Goal: Task Accomplishment & Management: Complete application form

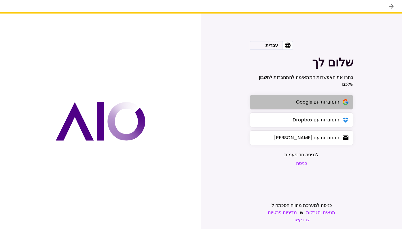
click at [309, 101] on div "התחברות עם Google" at bounding box center [317, 102] width 43 height 7
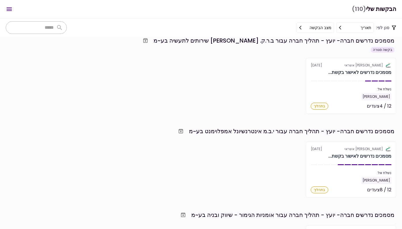
click at [275, 158] on div "אלטשולר שחם אשראי [DATE] מסמכים נדרשים לאישור בקשת... נשלח אל: [PERSON_NAME] 12…" at bounding box center [201, 170] width 391 height 56
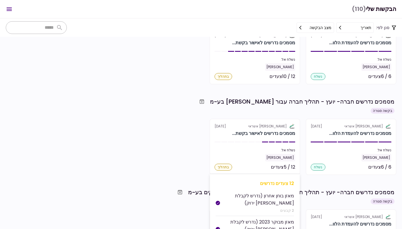
scroll to position [1676, 0]
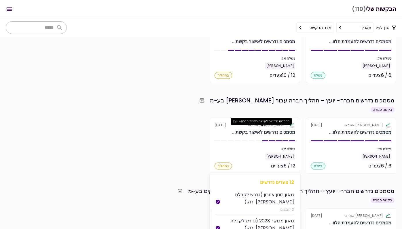
click at [266, 135] on div "מסמכים נדרשים לאישור בקשת..." at bounding box center [263, 132] width 63 height 7
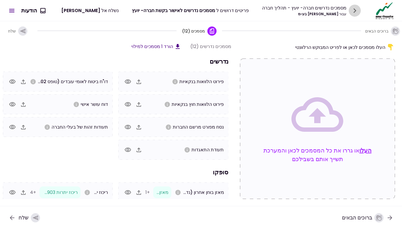
click at [358, 11] on icon "button" at bounding box center [354, 10] width 9 height 9
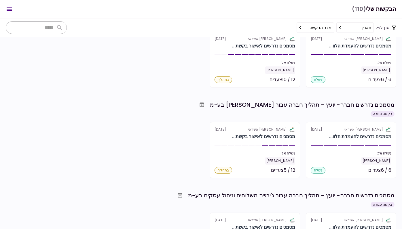
scroll to position [1681, 0]
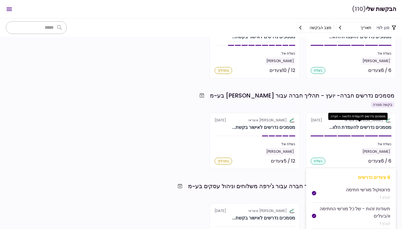
click at [346, 128] on div "מסמכים נדרשים להעמדת הלוו..." at bounding box center [360, 127] width 62 height 7
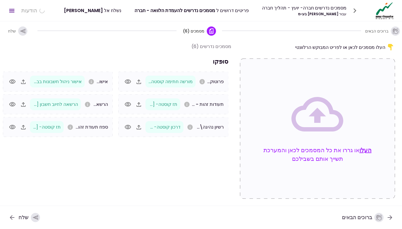
scroll to position [0, 0]
click at [129, 104] on icon "button" at bounding box center [127, 104] width 7 height 7
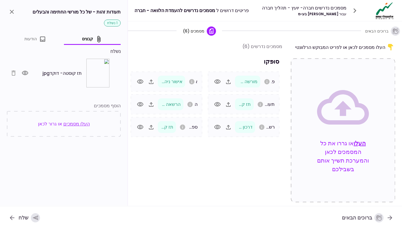
click at [28, 70] on icon "button" at bounding box center [25, 73] width 7 height 7
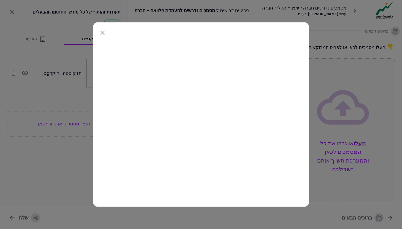
click at [102, 33] on icon "button" at bounding box center [102, 32] width 7 height 7
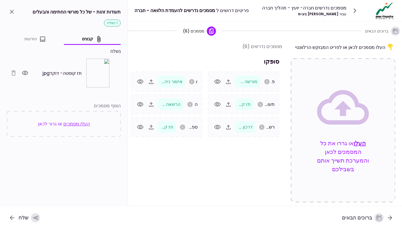
click at [30, 71] on div "תז קוסטה- דוקדjpg" at bounding box center [64, 72] width 112 height 29
click at [25, 71] on icon "button" at bounding box center [25, 73] width 6 height 4
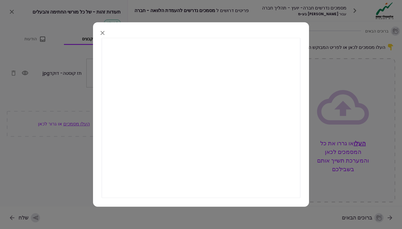
drag, startPoint x: 95, startPoint y: 77, endPoint x: 103, endPoint y: 34, distance: 43.4
click at [103, 34] on icon "button" at bounding box center [102, 32] width 7 height 7
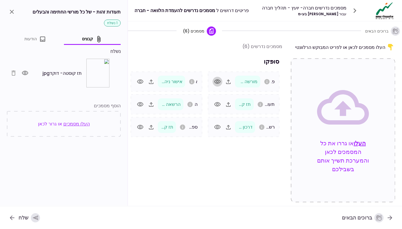
click at [220, 81] on icon "button" at bounding box center [217, 82] width 6 height 4
click at [28, 75] on icon "button" at bounding box center [25, 73] width 7 height 7
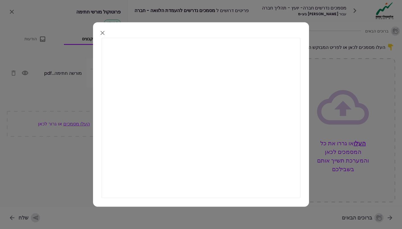
click at [102, 32] on icon "button" at bounding box center [102, 32] width 7 height 7
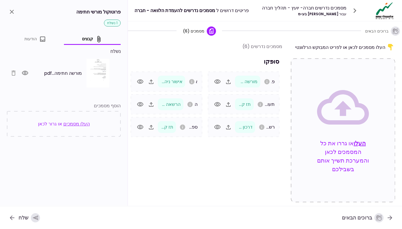
click at [218, 128] on icon "button" at bounding box center [217, 127] width 6 height 4
click at [26, 73] on icon "button" at bounding box center [25, 73] width 6 height 4
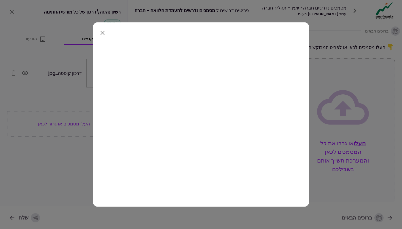
click at [101, 33] on icon "button" at bounding box center [102, 32] width 7 height 7
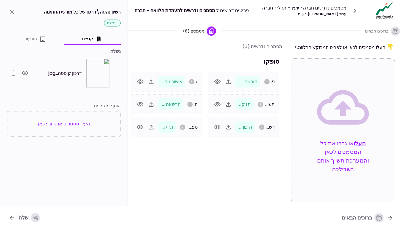
click at [141, 128] on icon "button" at bounding box center [140, 127] width 6 height 4
click at [141, 127] on icon "button" at bounding box center [140, 127] width 7 height 7
click at [140, 127] on icon "button" at bounding box center [140, 127] width 7 height 7
click at [137, 128] on icon "button" at bounding box center [140, 127] width 7 height 7
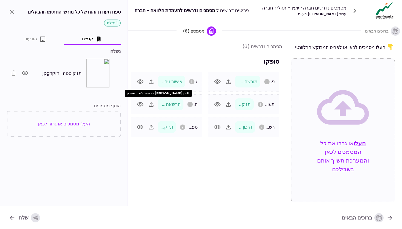
click at [173, 105] on span "הרשאה לחיוב חשבון [PERSON_NAME].pdf" at bounding box center [137, 104] width 86 height 7
click at [141, 81] on icon "button" at bounding box center [140, 81] width 7 height 7
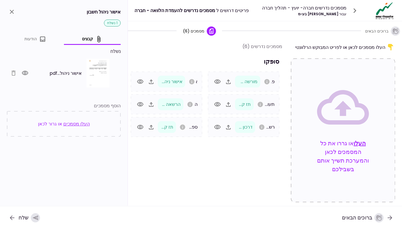
click at [89, 72] on img at bounding box center [97, 73] width 23 height 29
click at [28, 71] on icon "button" at bounding box center [25, 73] width 7 height 7
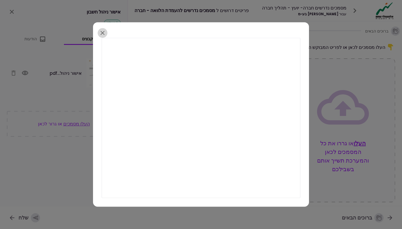
click at [104, 36] on icon "button" at bounding box center [102, 32] width 7 height 7
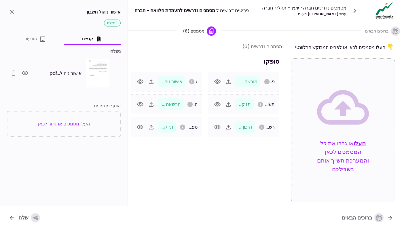
click at [150, 129] on icon "button" at bounding box center [151, 127] width 5 height 5
click at [139, 125] on icon "button" at bounding box center [140, 127] width 6 height 4
click at [139, 126] on icon "button" at bounding box center [140, 127] width 6 height 4
click at [95, 74] on img at bounding box center [97, 73] width 23 height 29
